Goal: Task Accomplishment & Management: Use online tool/utility

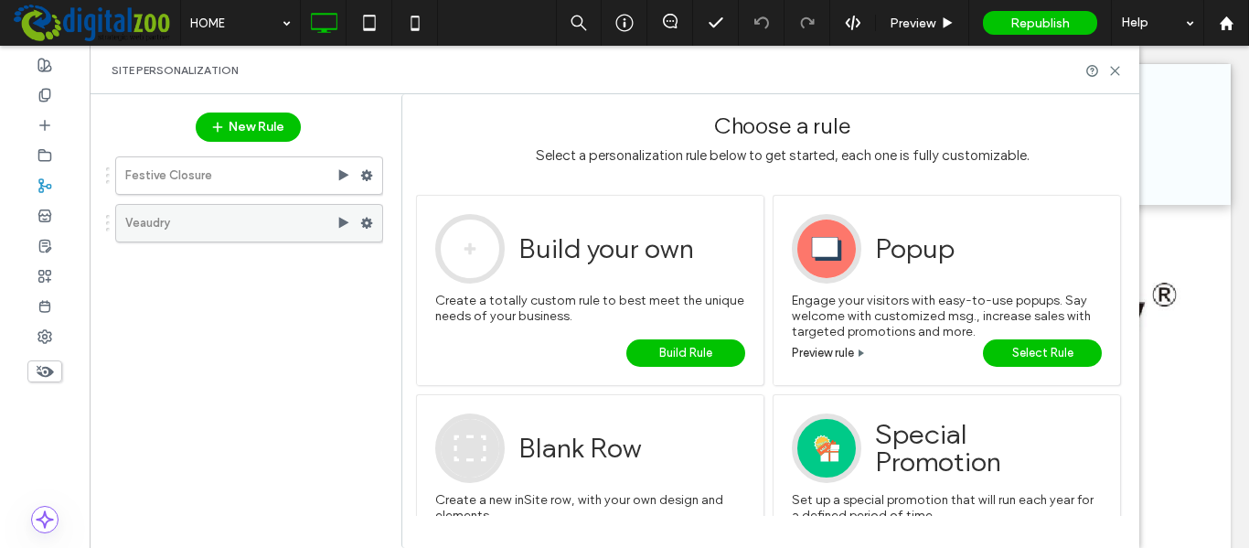
click at [264, 222] on label "Veaudry" at bounding box center [230, 223] width 211 height 37
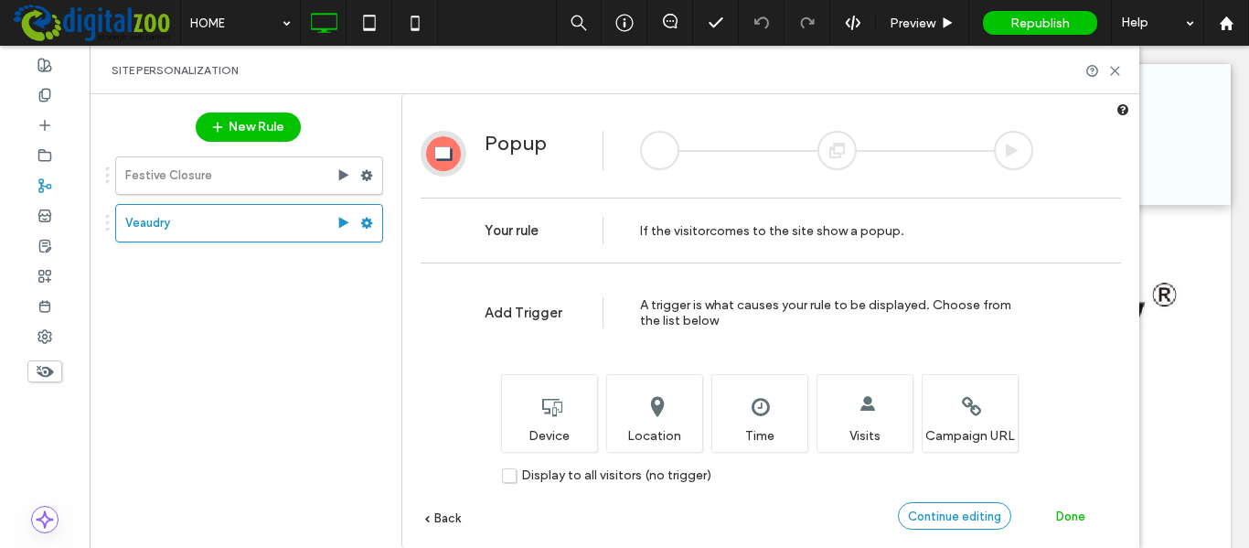
click at [1005, 513] on div "Continue editing" at bounding box center [954, 515] width 113 height 27
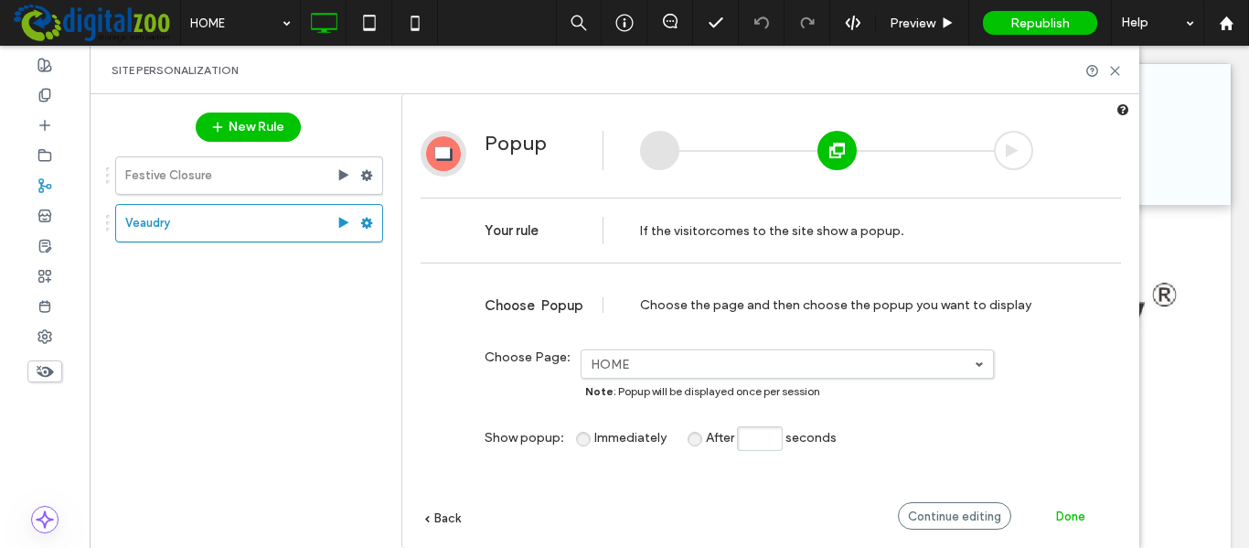
click at [827, 360] on label "HOME" at bounding box center [783, 365] width 384 height 16
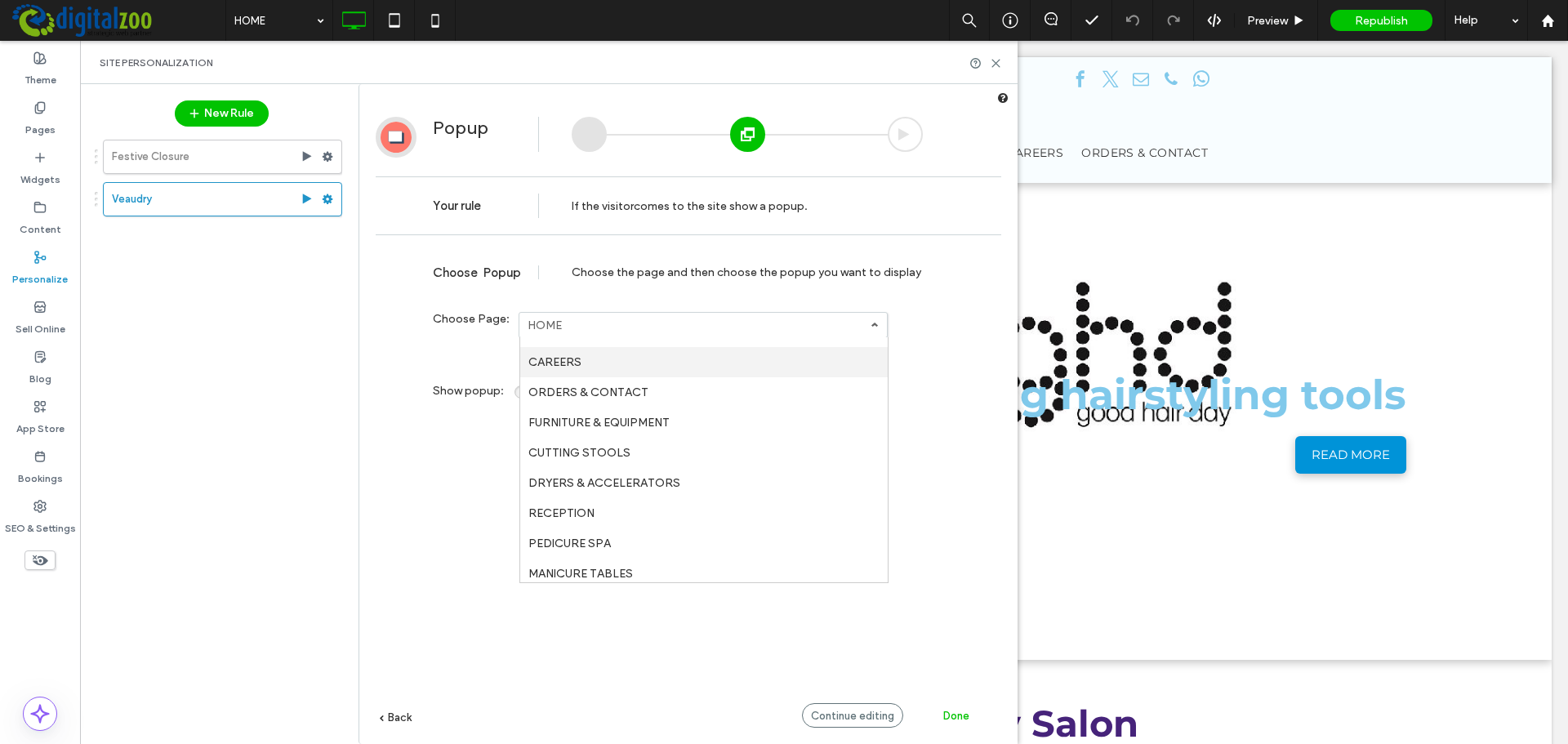
scroll to position [1810, 0]
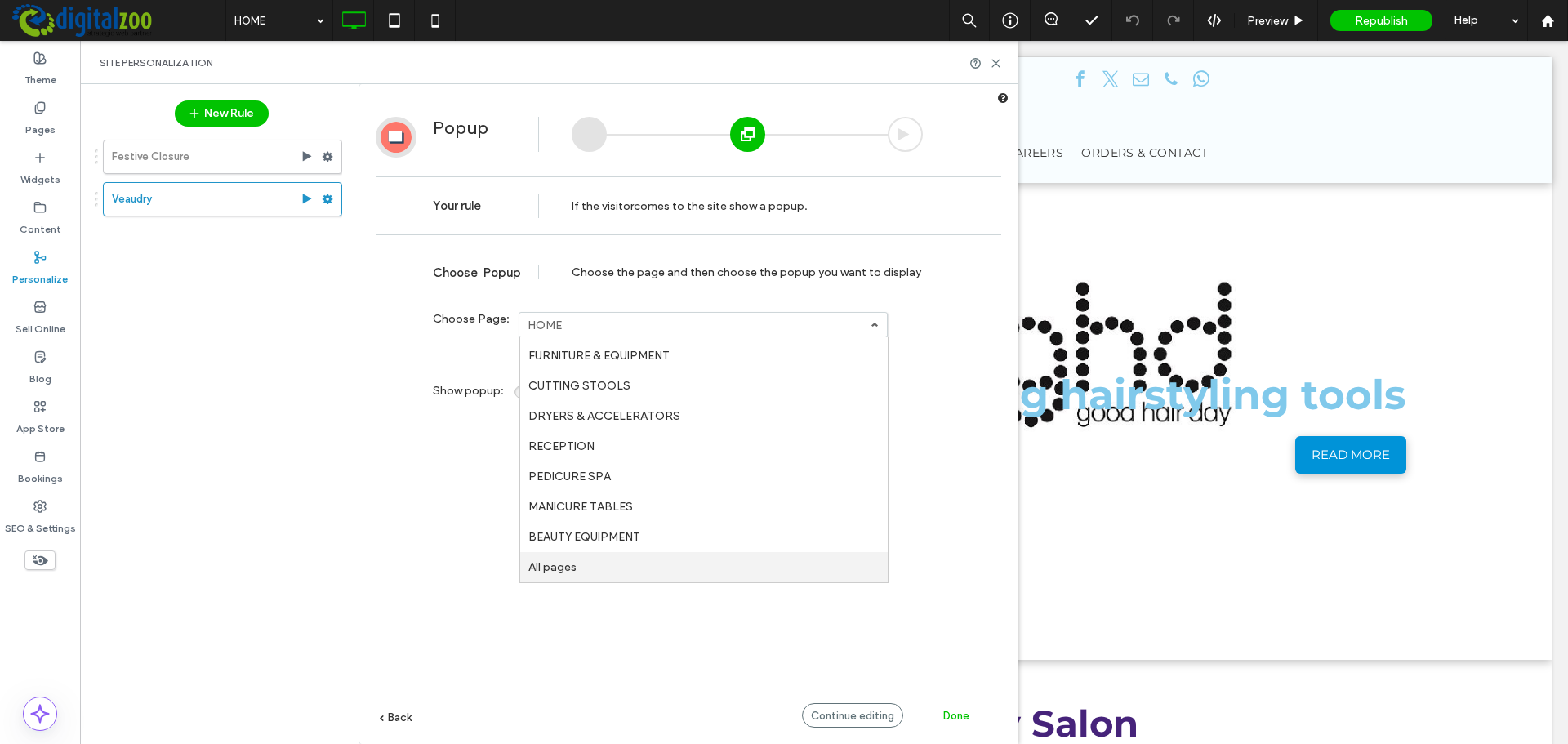
click at [580, 489] on link "All pages" at bounding box center [703, 567] width 367 height 30
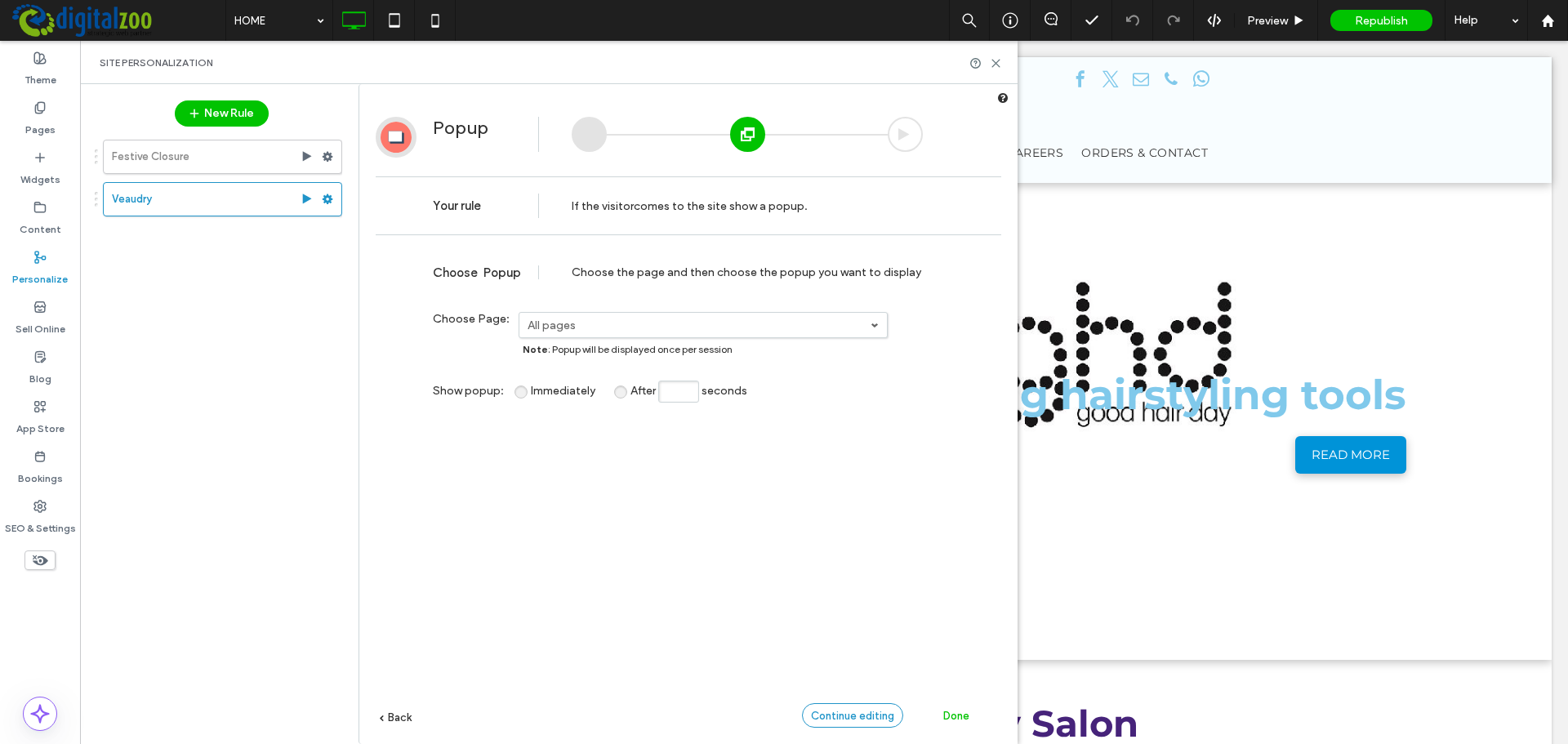
click at [851, 489] on span "Continue editing" at bounding box center [852, 715] width 83 height 13
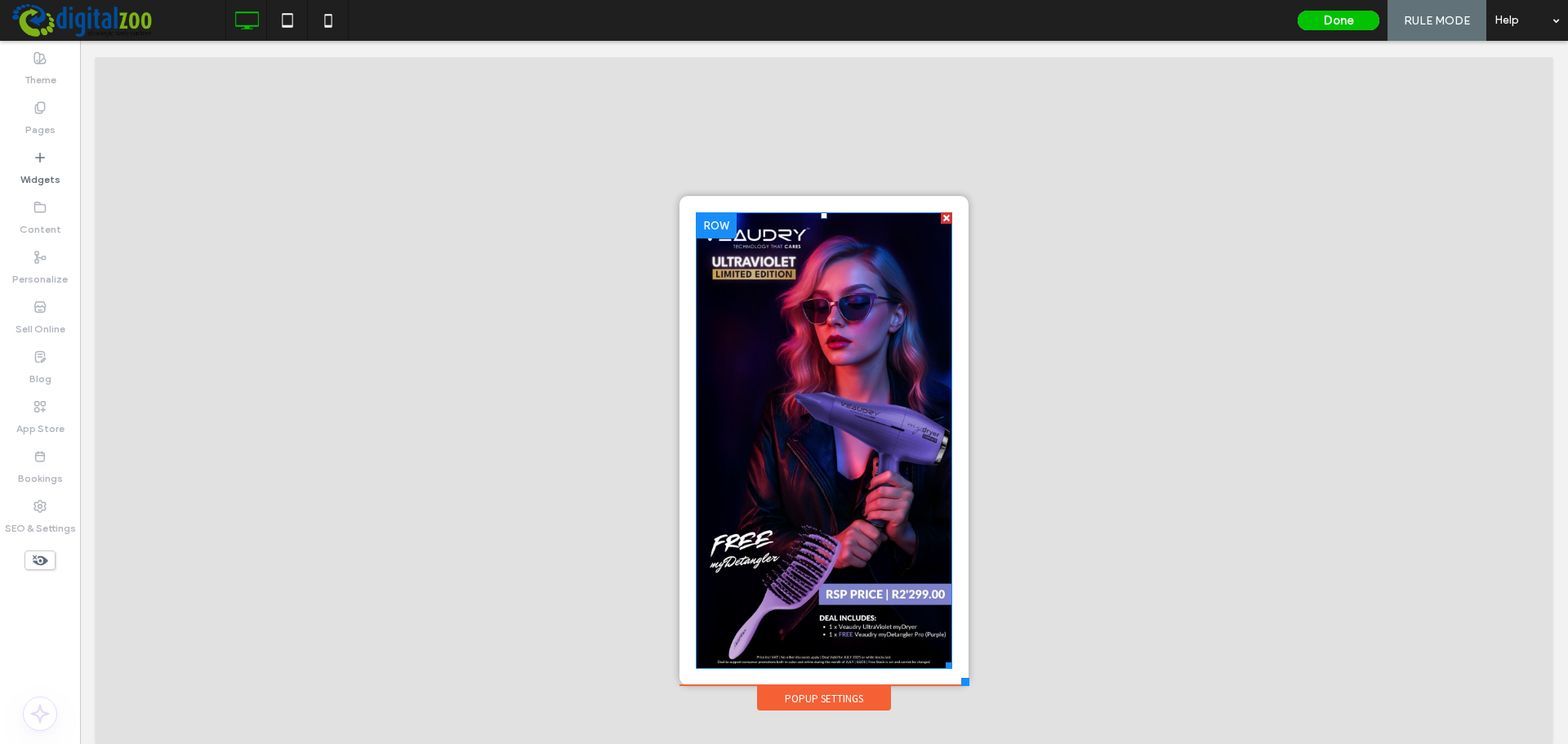
click at [856, 380] on img at bounding box center [824, 440] width 256 height 456
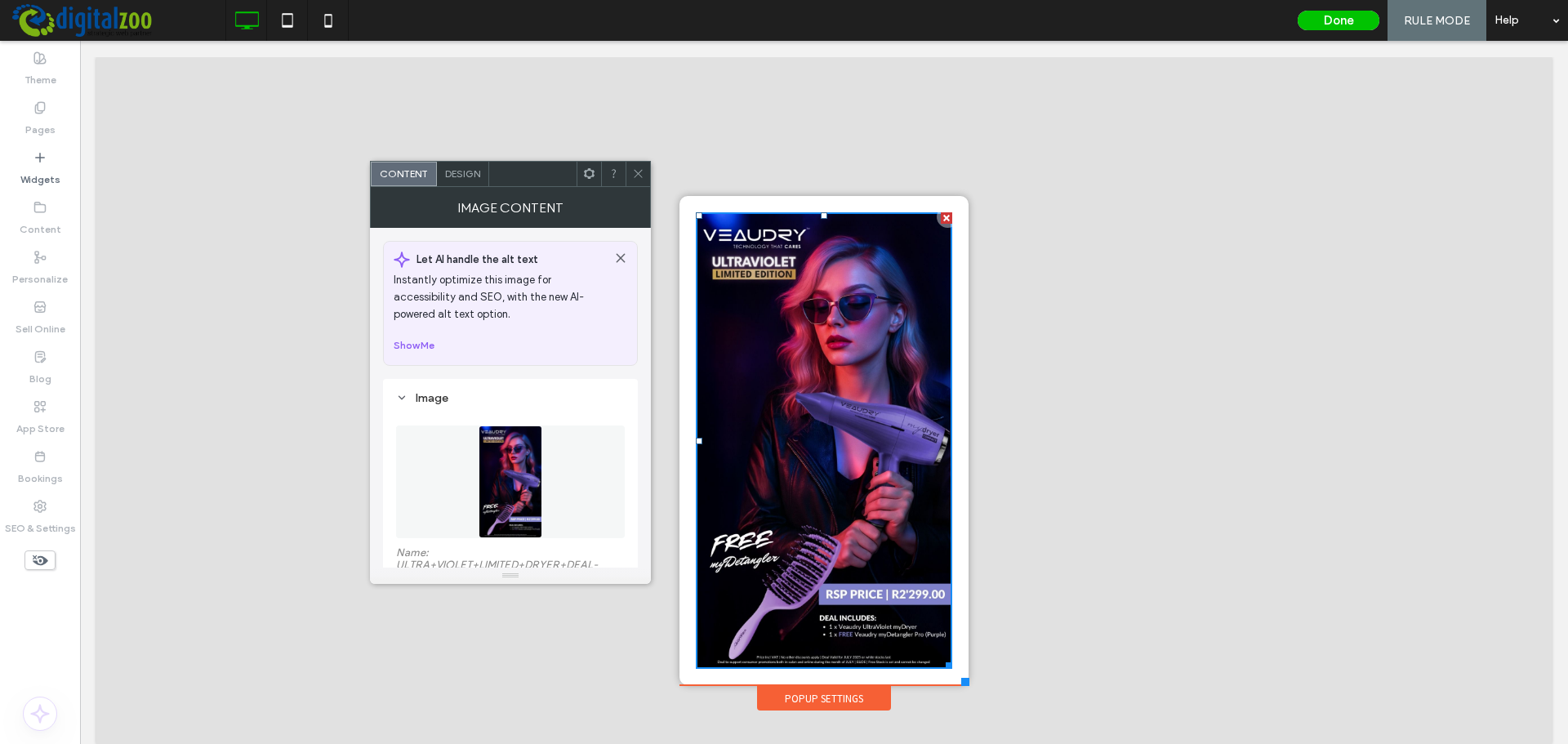
click at [498, 482] on img at bounding box center [510, 481] width 63 height 113
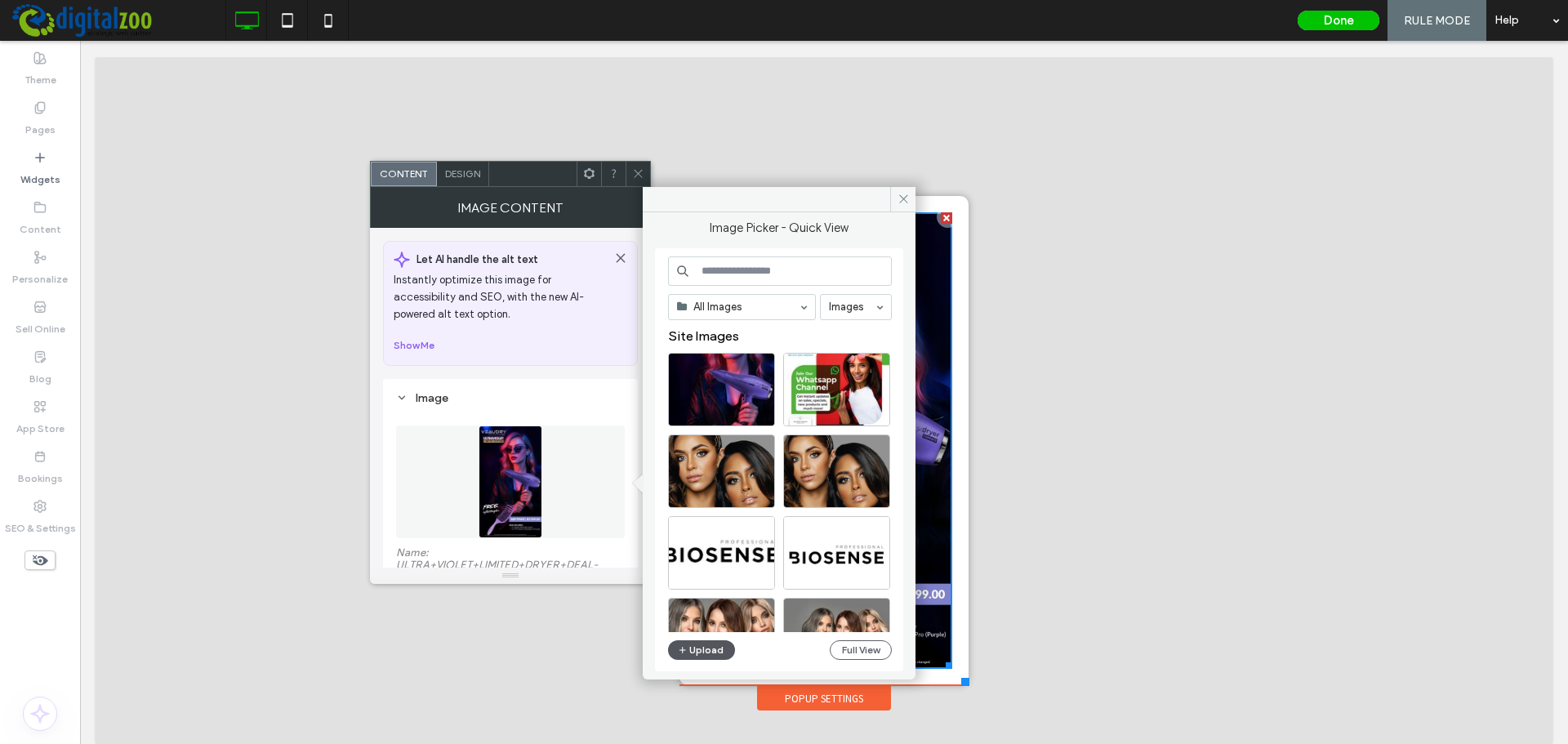
click at [691, 489] on button "Upload" at bounding box center [701, 650] width 67 height 20
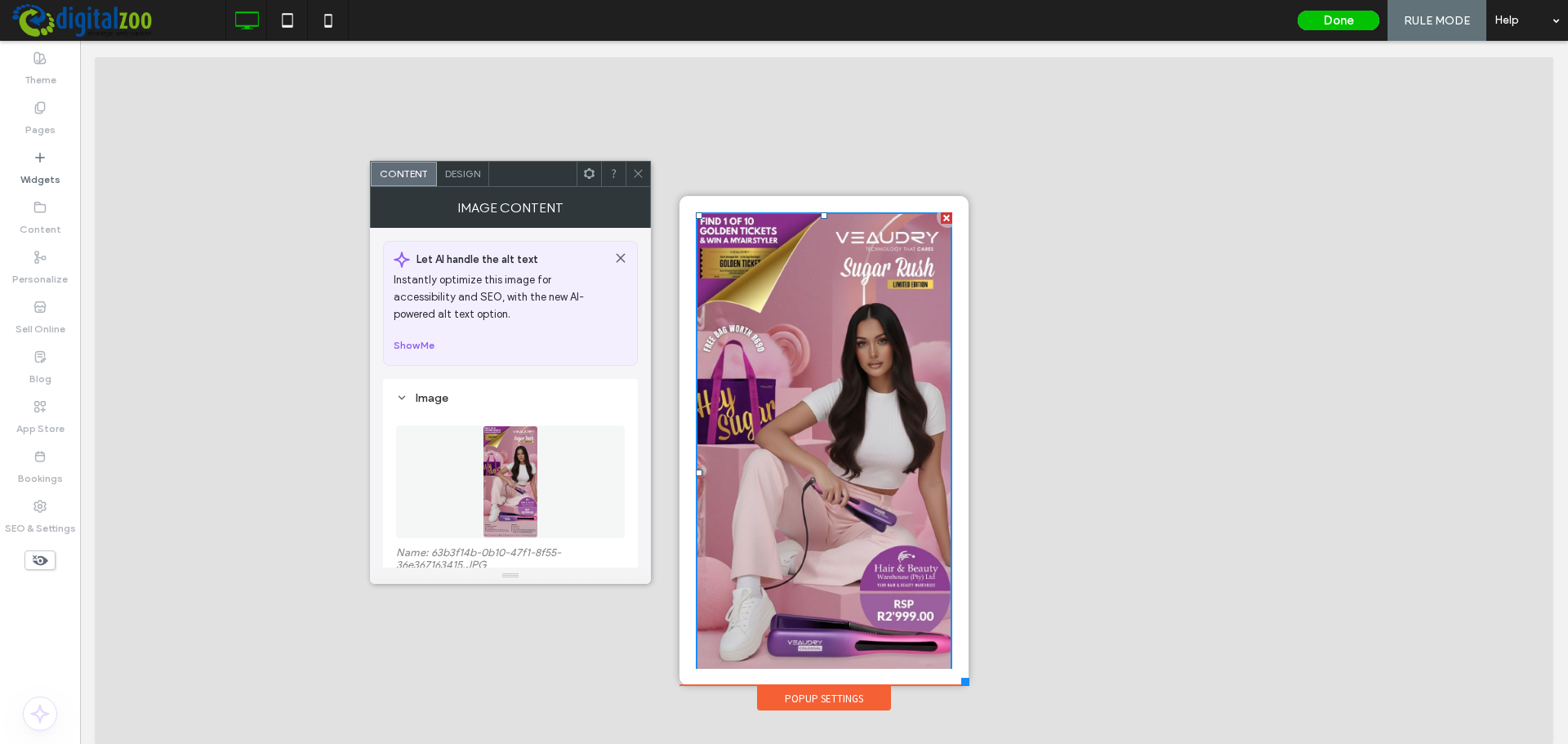
click at [640, 173] on icon at bounding box center [639, 173] width 13 height 13
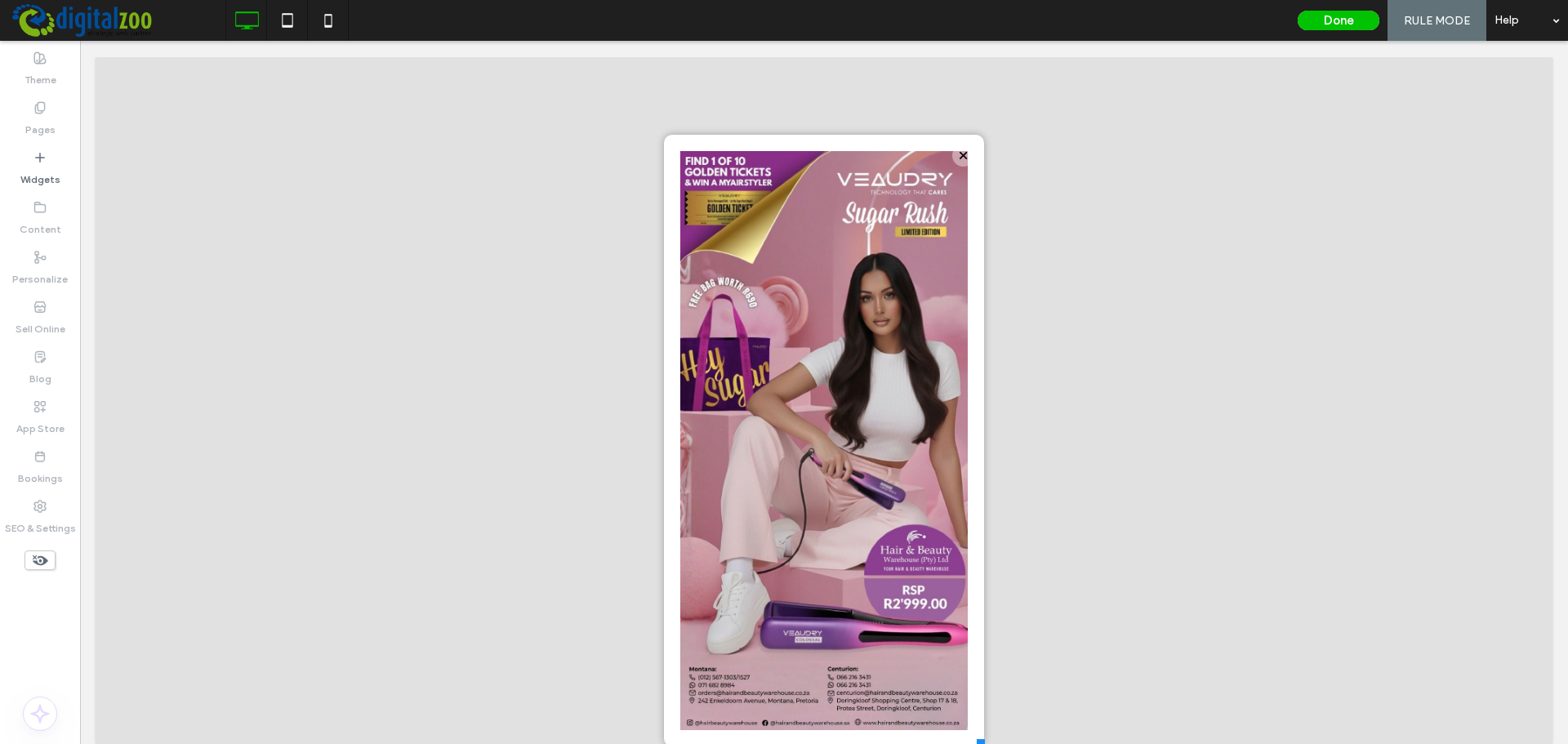
drag, startPoint x: 951, startPoint y: 666, endPoint x: 972, endPoint y: 735, distance: 72.1
click at [972, 489] on div "Click To Paste HOME BRANDS ALFAPARF BAO-MED BEAMARRY BIO-KINETIC BIOSENSE COLLA…" at bounding box center [825, 389] width 329 height 768
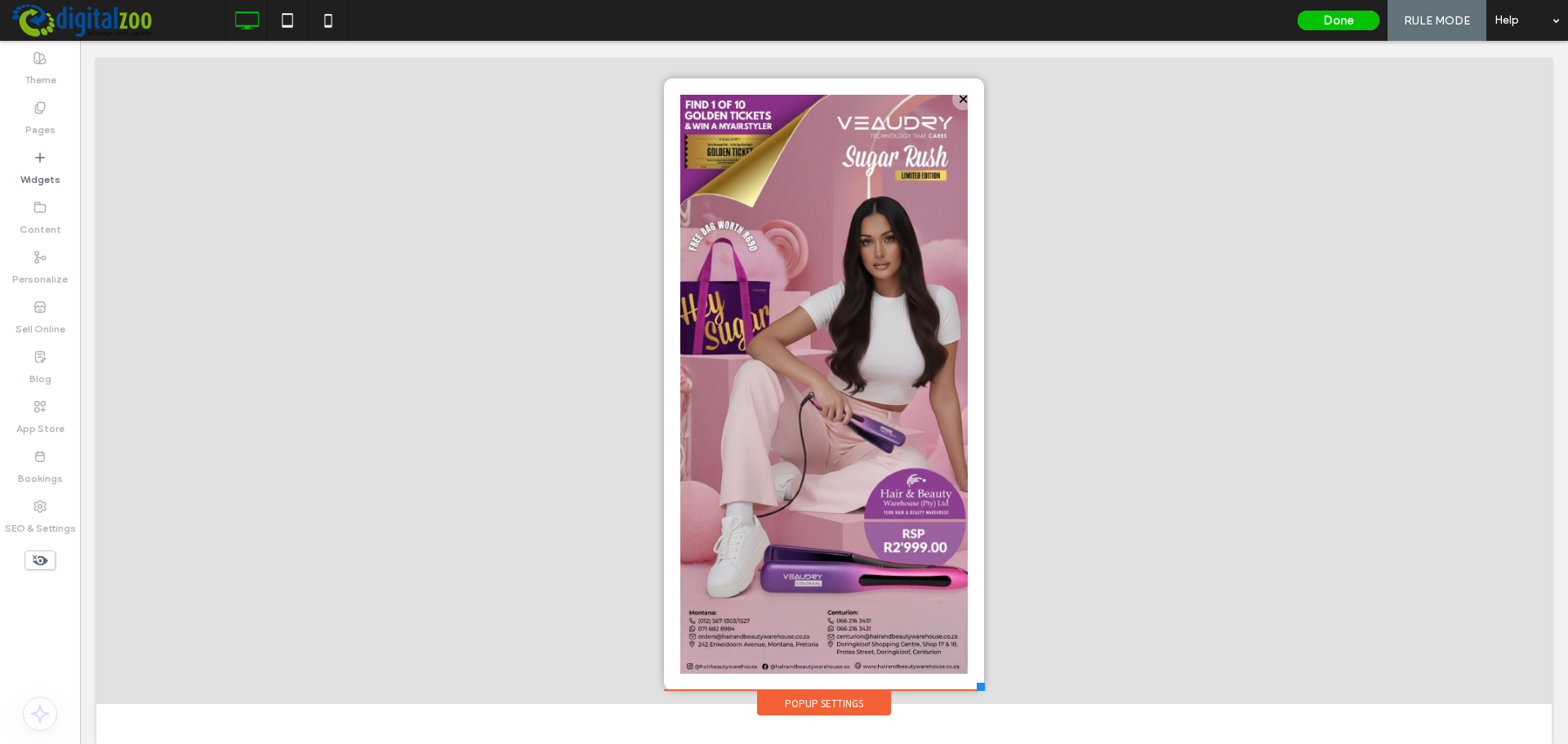
click at [970, 489] on div "Click To Paste HOME BRANDS ALFAPARF BAO-MED BEAMARRY BIO-KINETIC BIOSENSE COLLA…" at bounding box center [825, 332] width 329 height 768
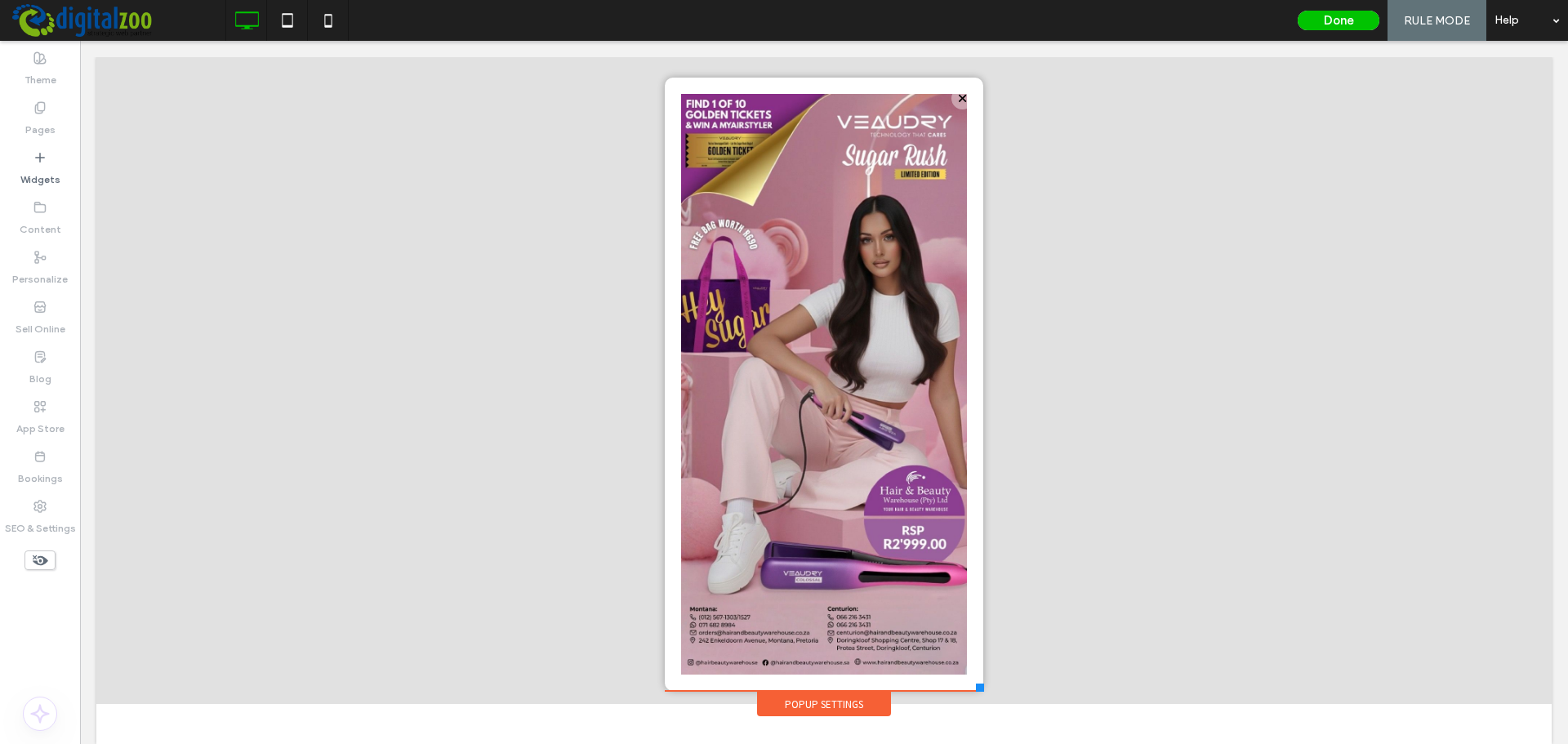
scroll to position [55, 0]
click at [971, 489] on div "Click To Paste HOME BRANDS ALFAPARF BAO-MED BEAMARRY BIO-KINETIC BIOSENSE COLLA…" at bounding box center [825, 333] width 327 height 770
click at [1115, 22] on button "Done" at bounding box center [1338, 21] width 81 height 20
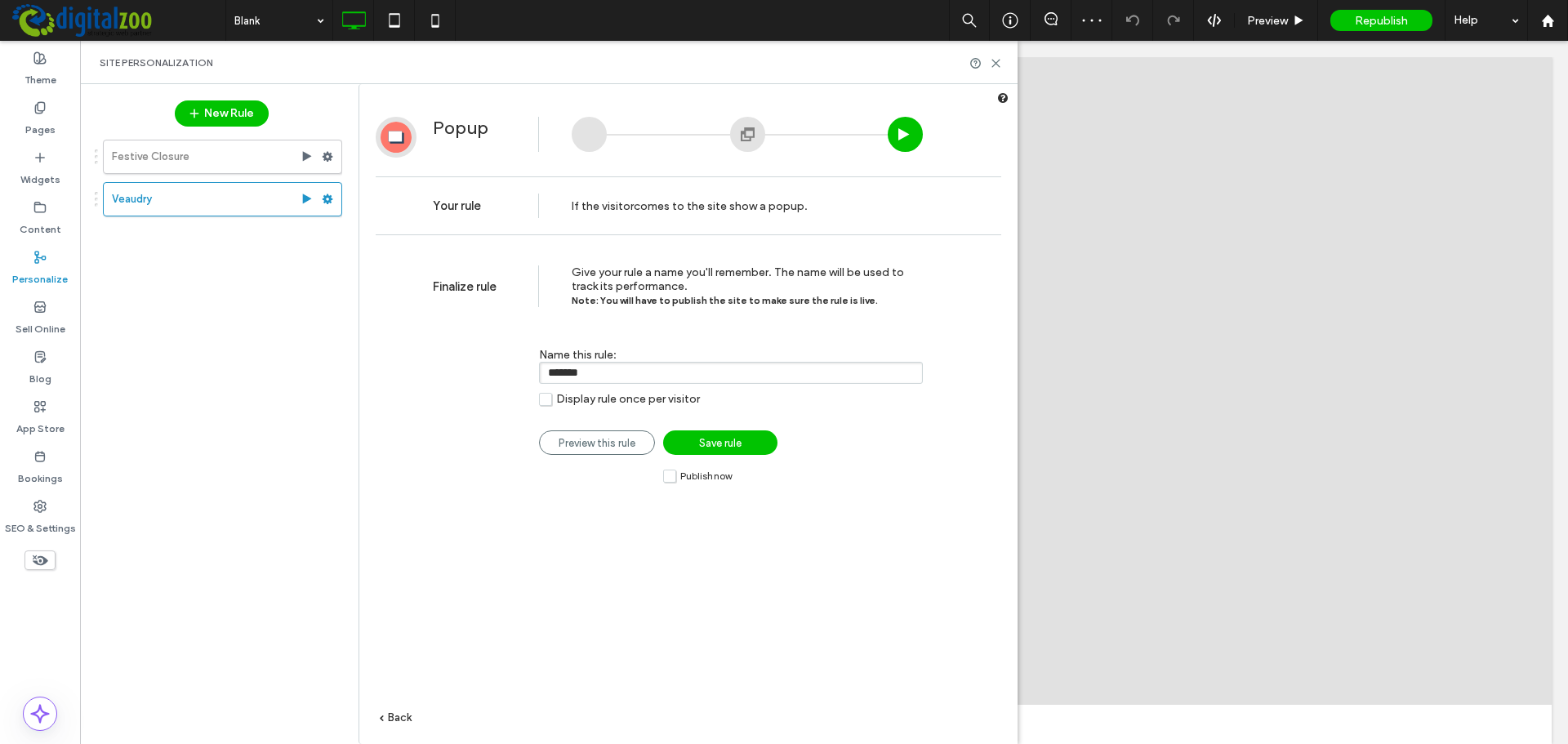
click at [708, 449] on span "Save rule" at bounding box center [721, 443] width 43 height 13
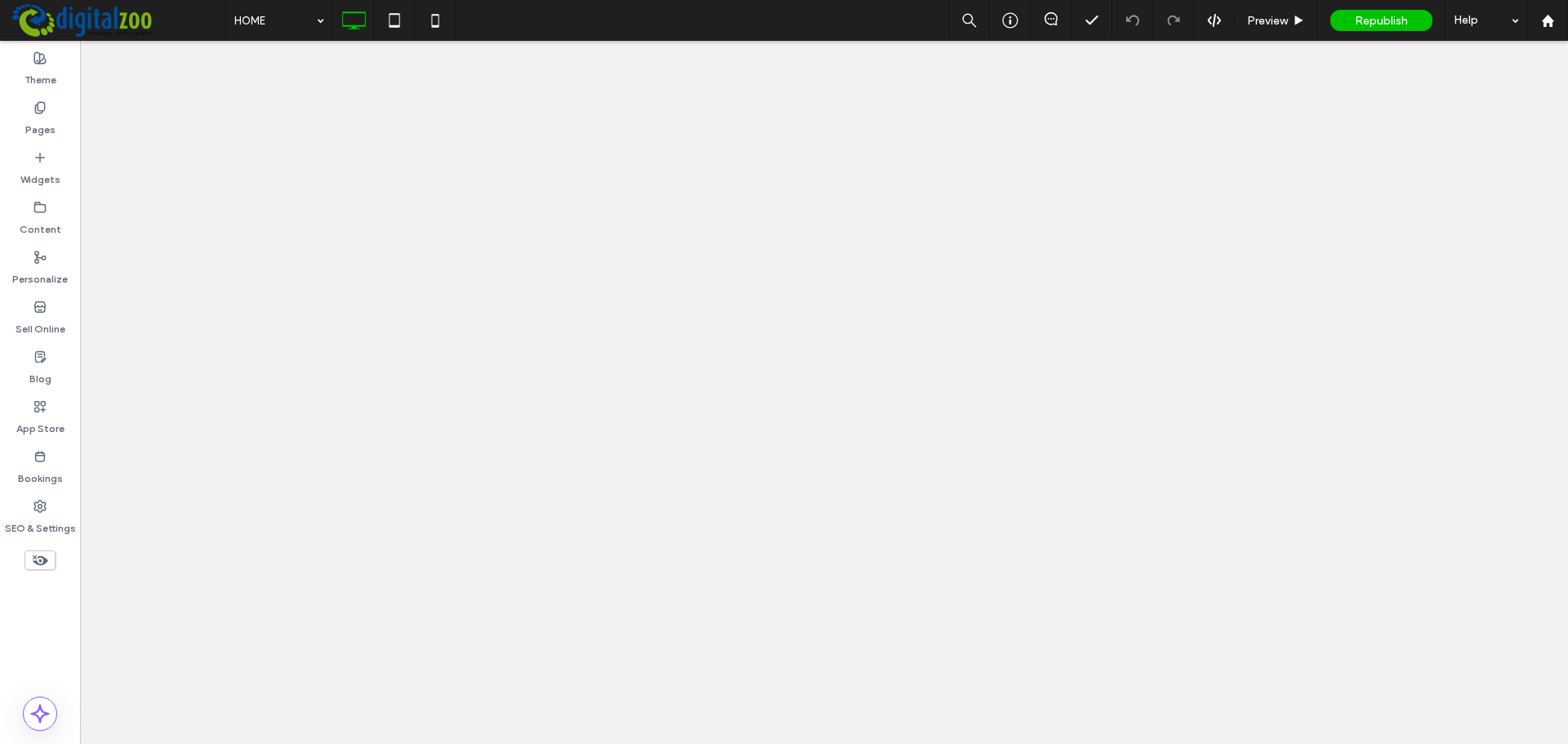
click at [1115, 17] on div at bounding box center [784, 372] width 1568 height 744
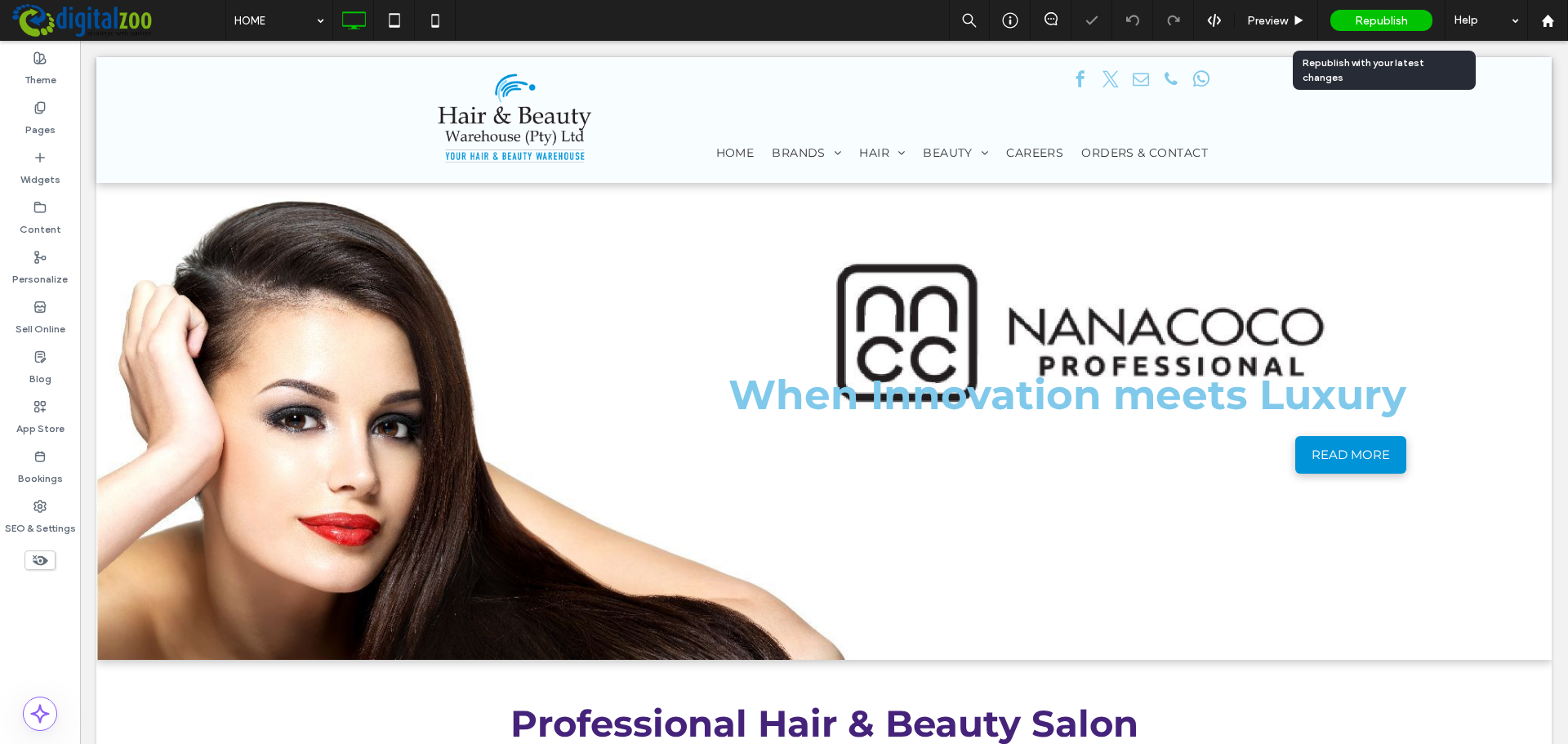
click at [1115, 24] on span "Republish" at bounding box center [1381, 21] width 53 height 14
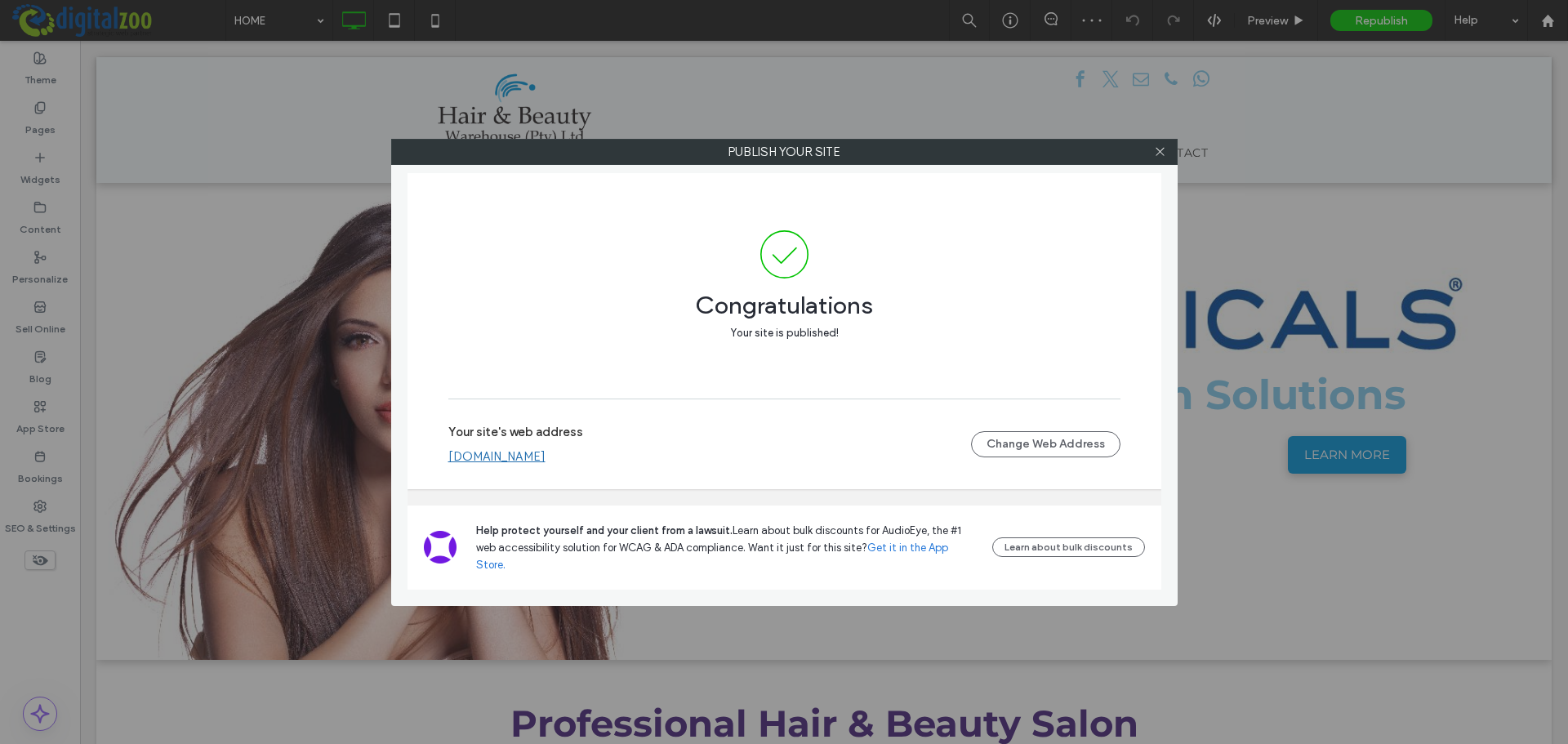
click at [546, 464] on link "www.hairandbeautywarehouse.co.za" at bounding box center [497, 456] width 97 height 14
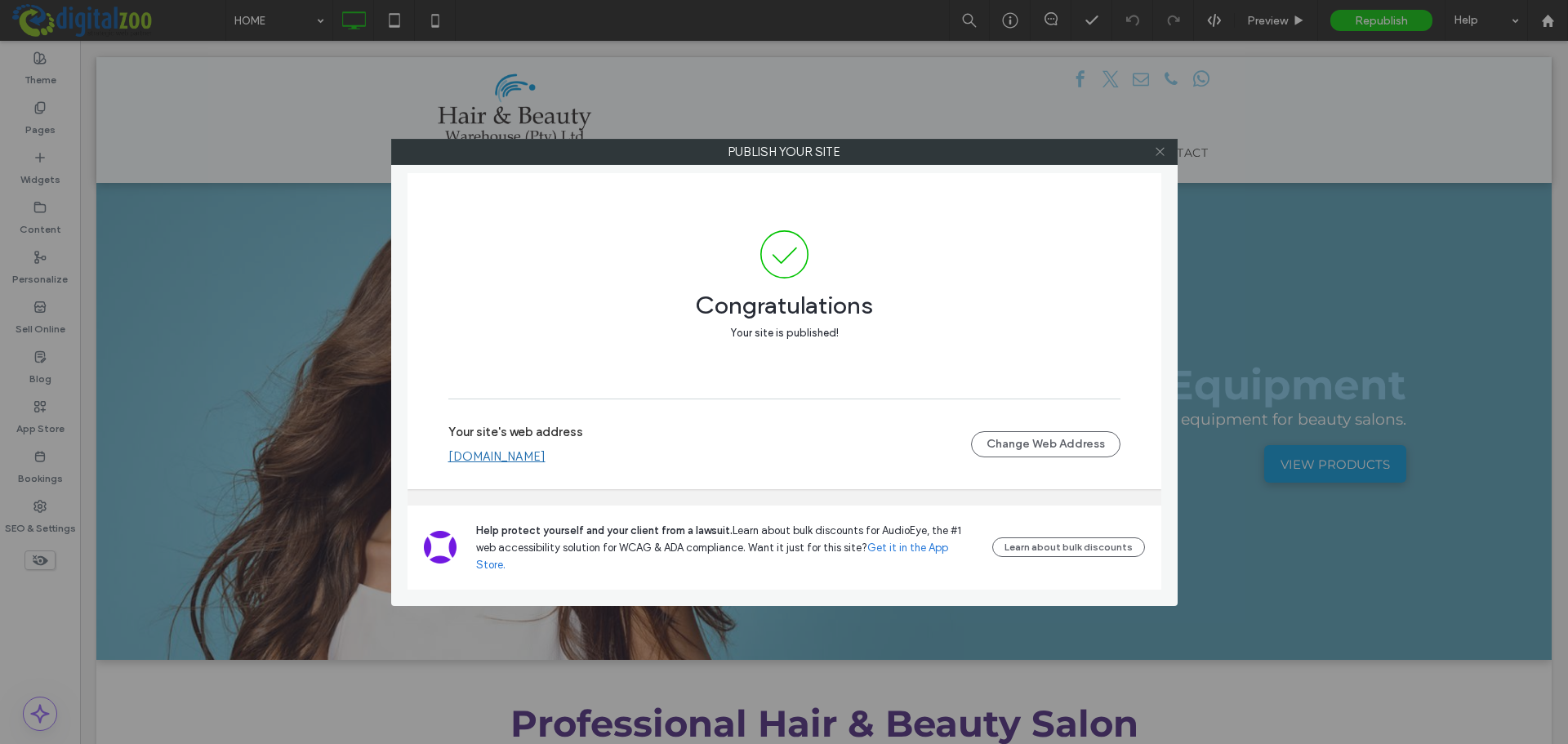
click at [1115, 151] on icon at bounding box center [1161, 152] width 13 height 13
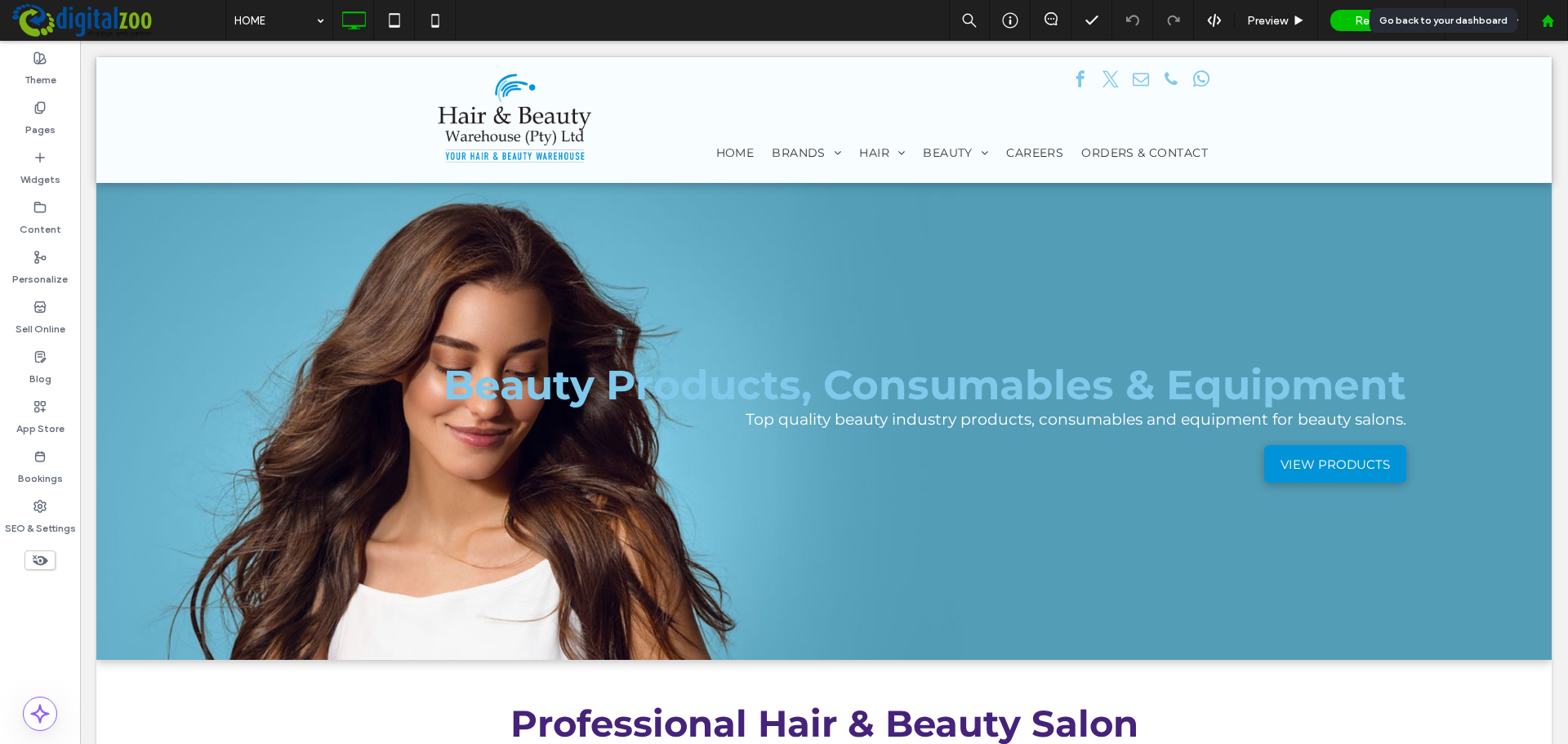
click at [1115, 27] on icon at bounding box center [1548, 21] width 14 height 14
